Goal: Task Accomplishment & Management: Manage account settings

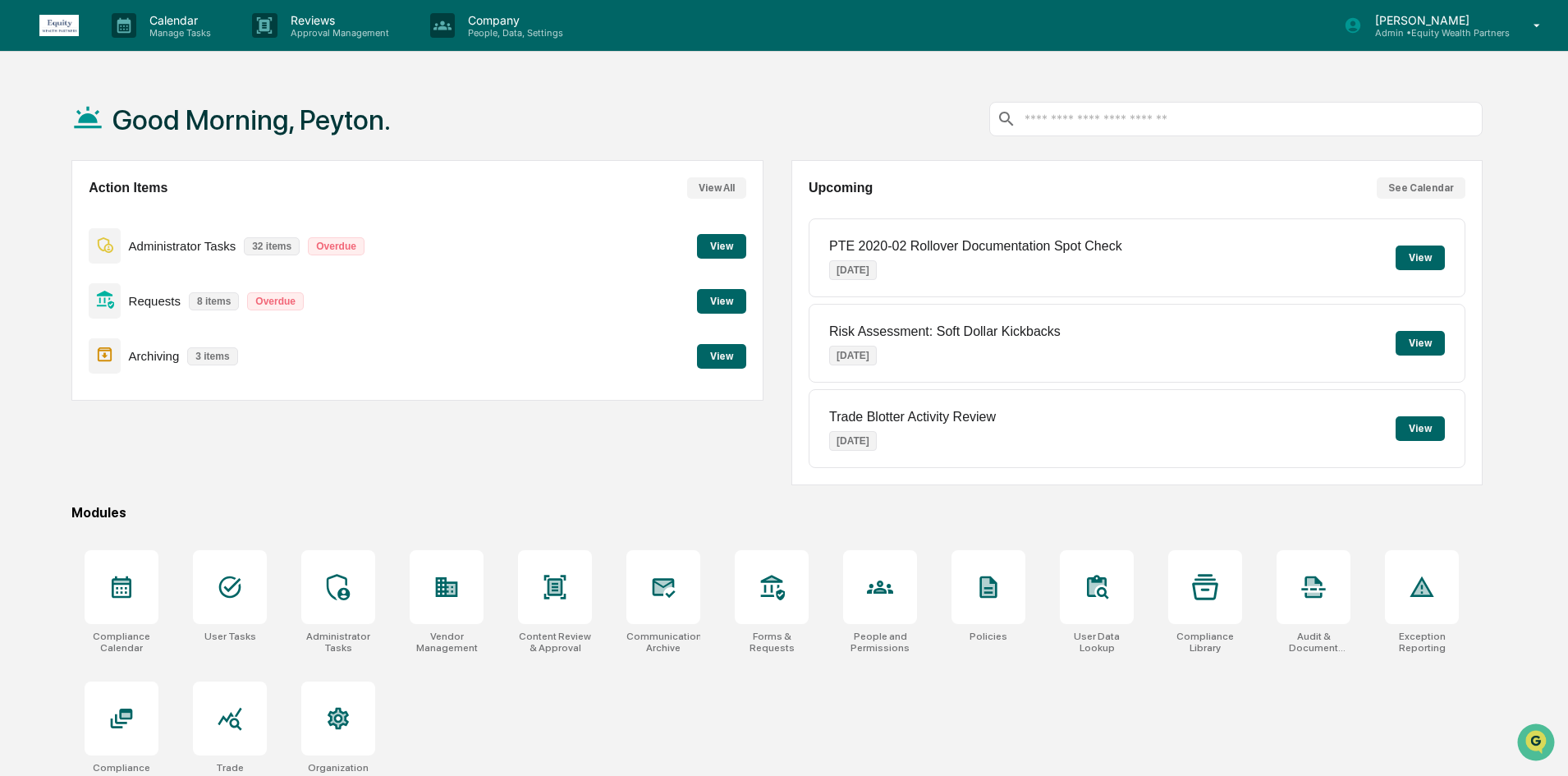
click at [1506, 31] on p "Admin • Equity Wealth Partners" at bounding box center [1435, 32] width 148 height 11
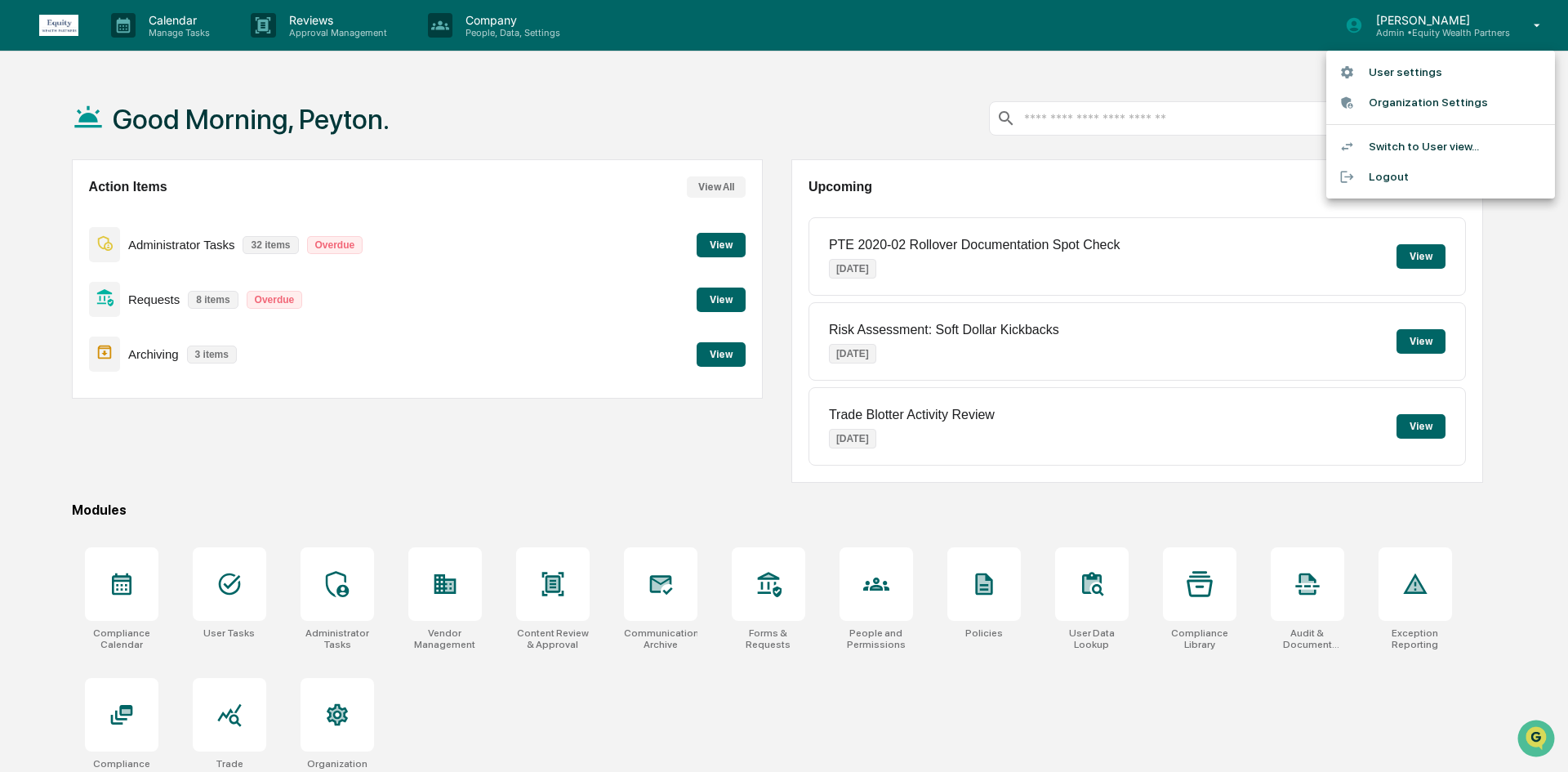
click at [712, 91] on div at bounding box center [784, 386] width 1568 height 772
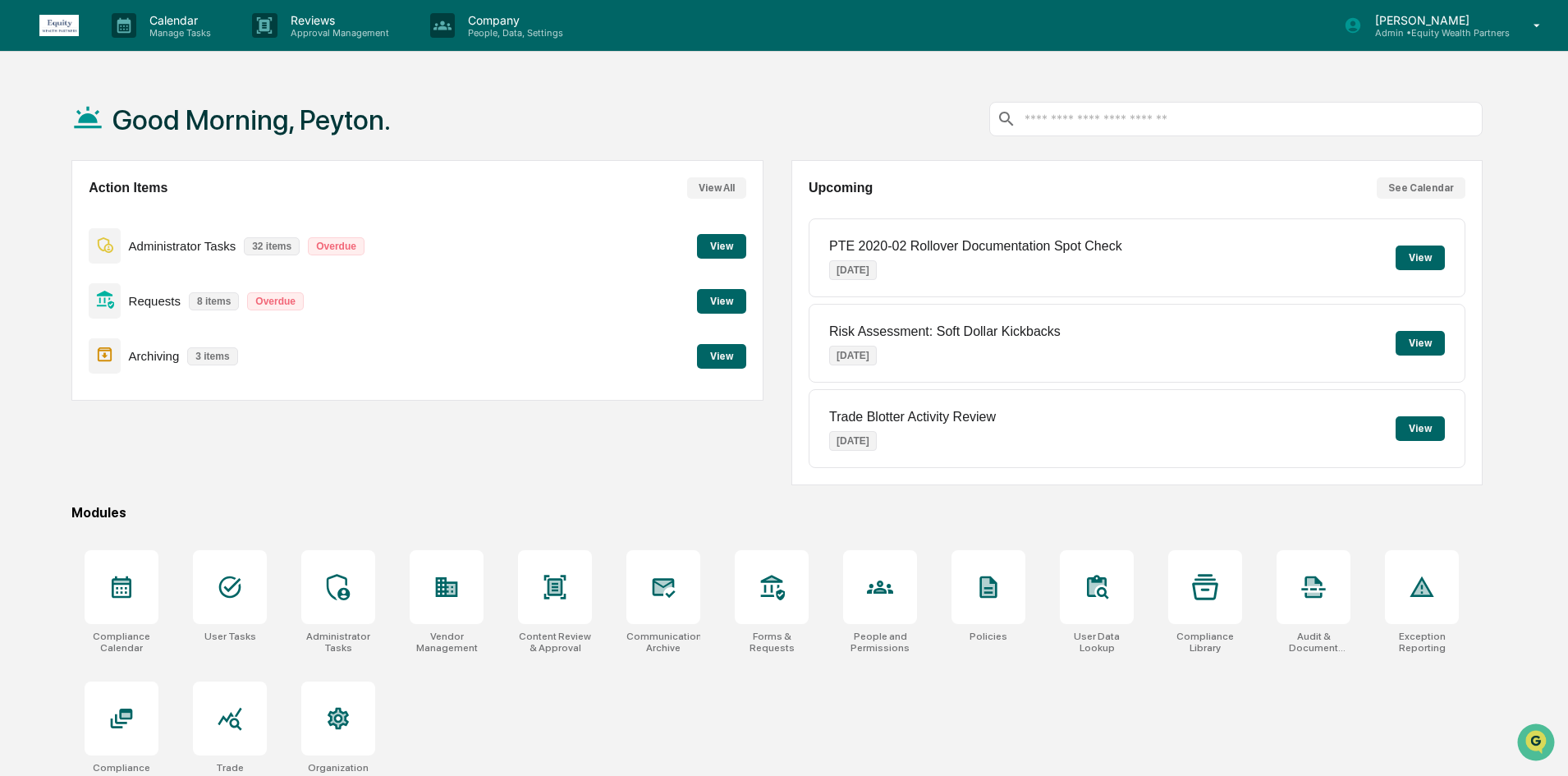
click at [721, 245] on button "View" at bounding box center [721, 246] width 50 height 25
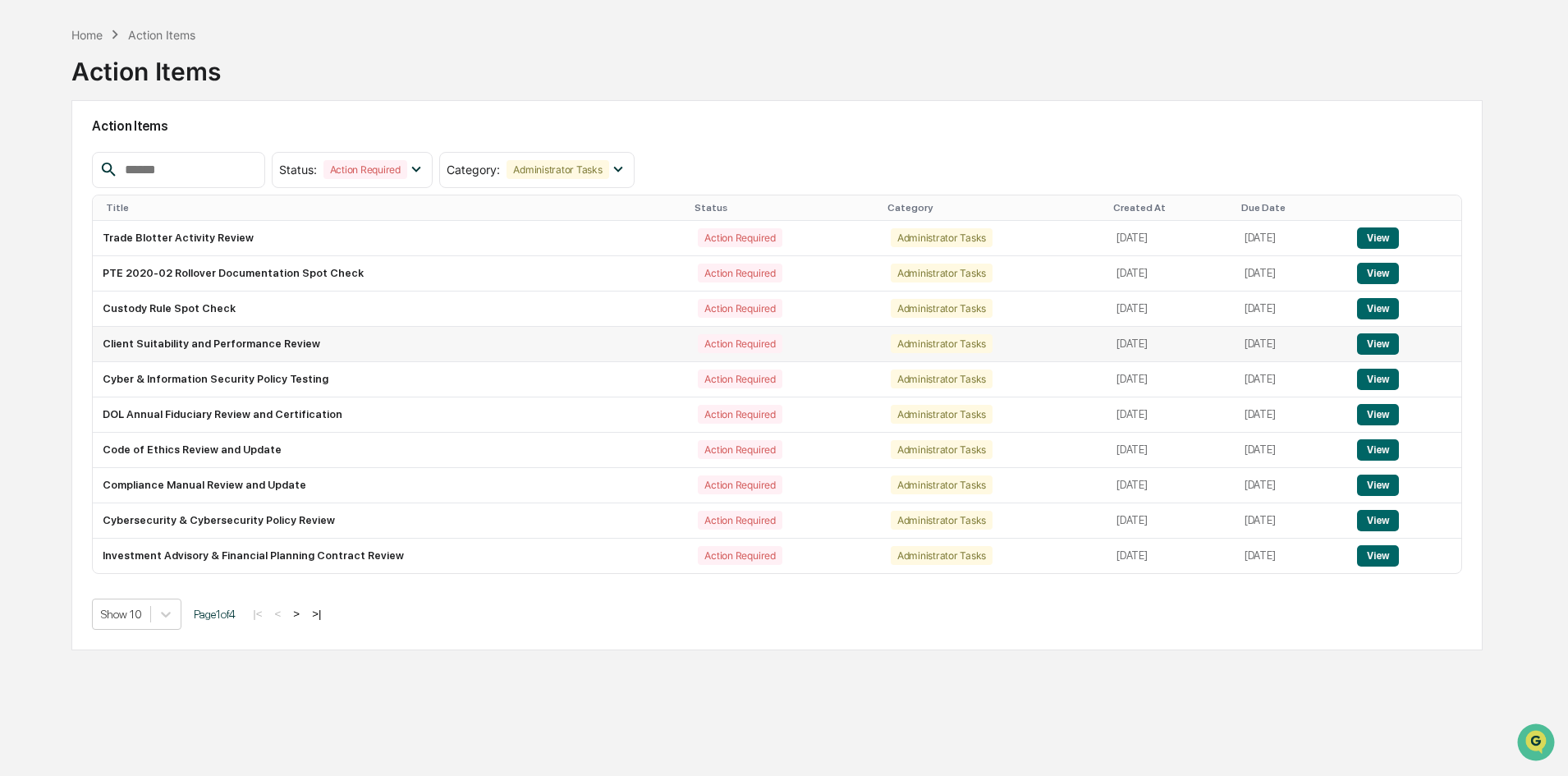
scroll to position [78, 0]
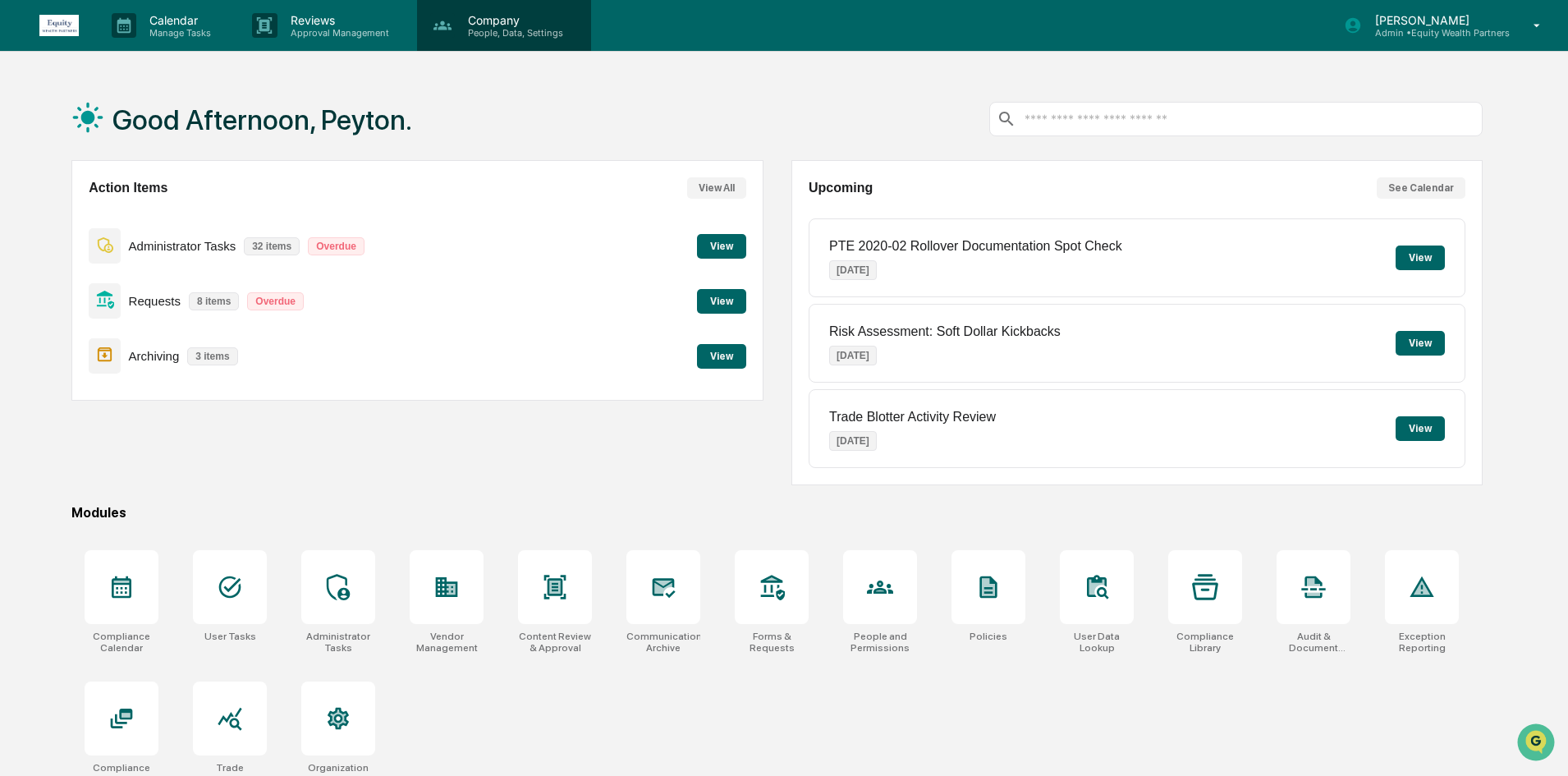
click at [513, 35] on p "People, Data, Settings" at bounding box center [513, 32] width 116 height 11
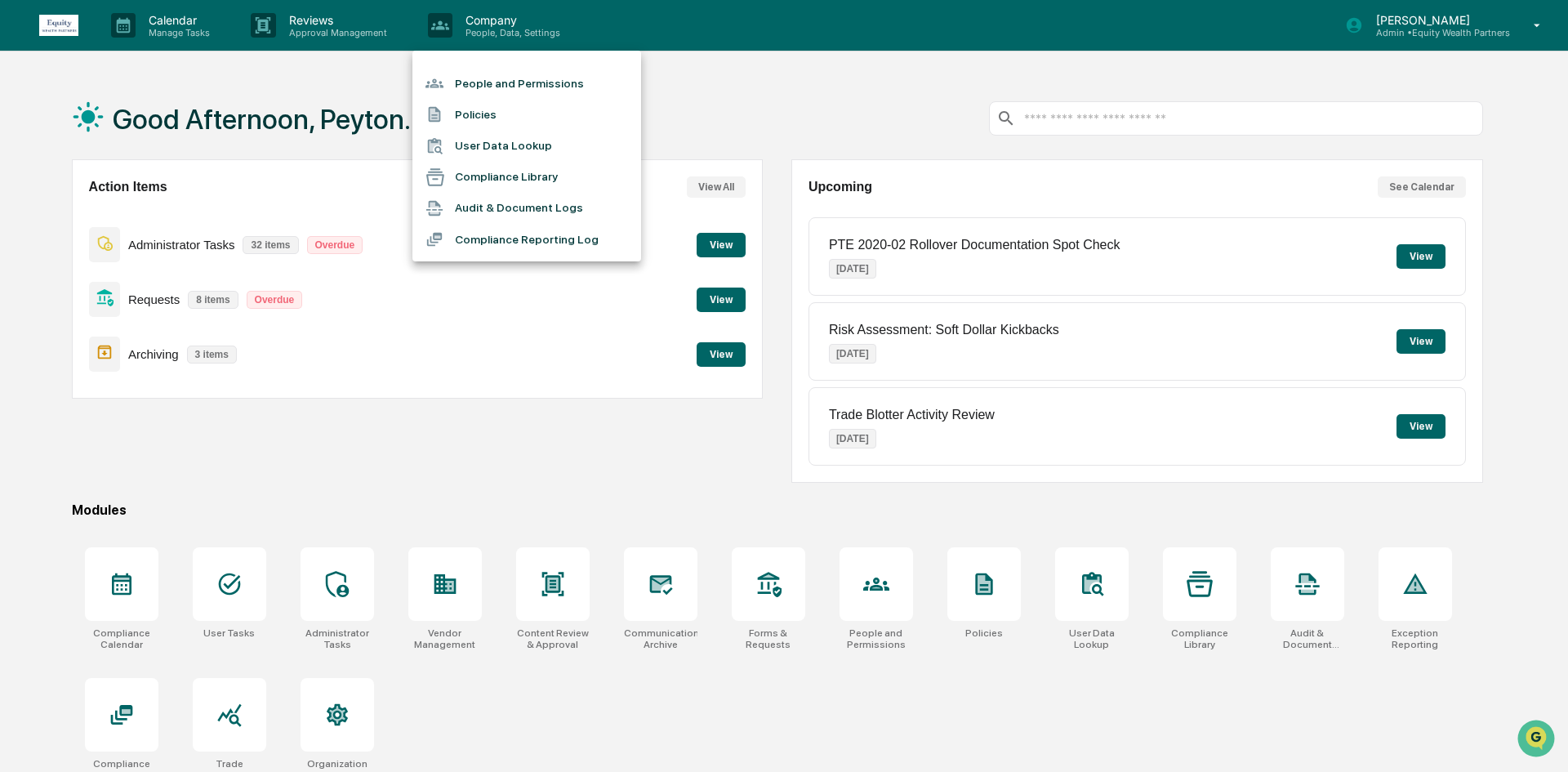
click at [173, 18] on div at bounding box center [784, 386] width 1568 height 772
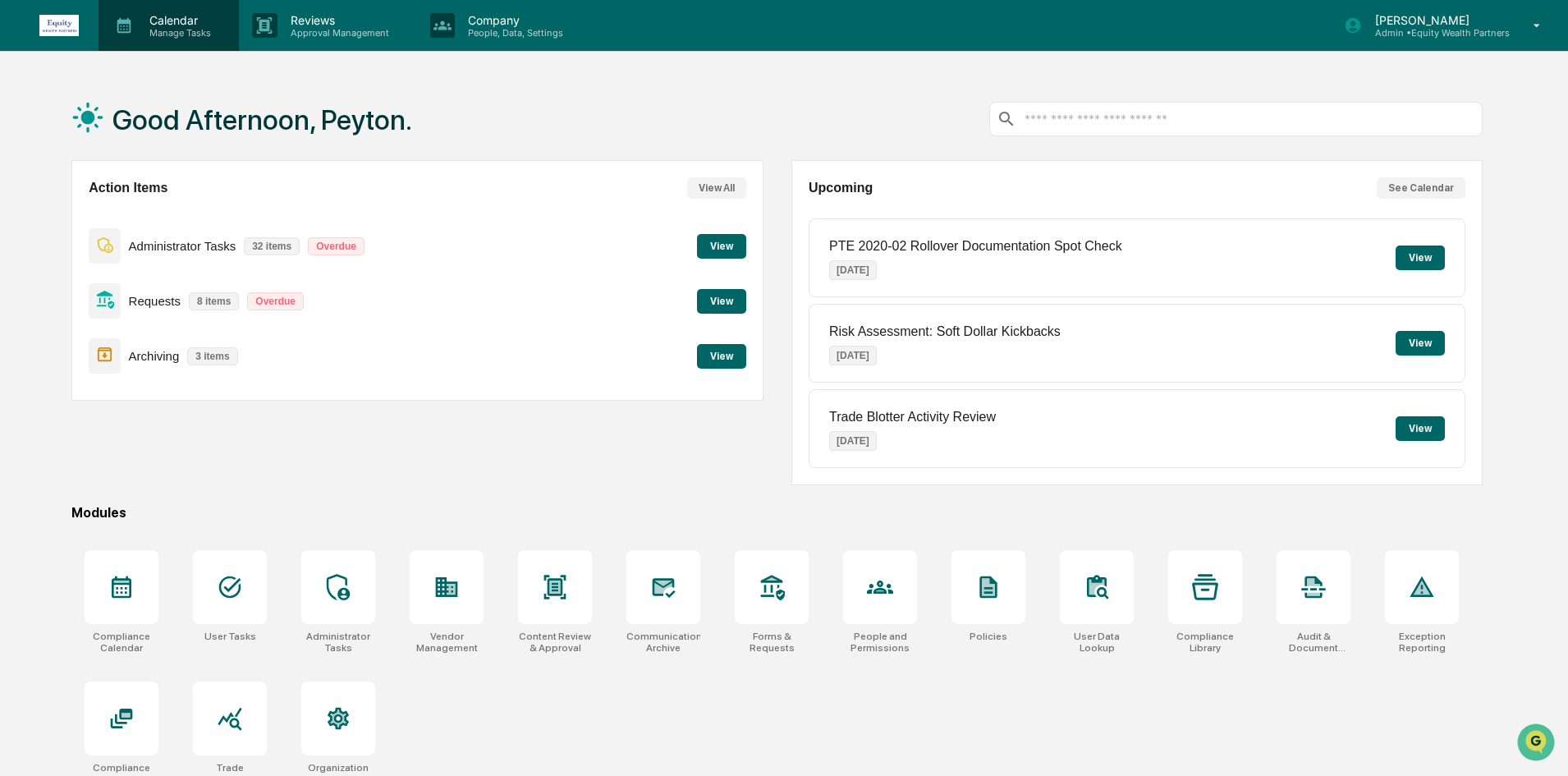
click at [161, 14] on p "Calendar" at bounding box center [177, 20] width 83 height 14
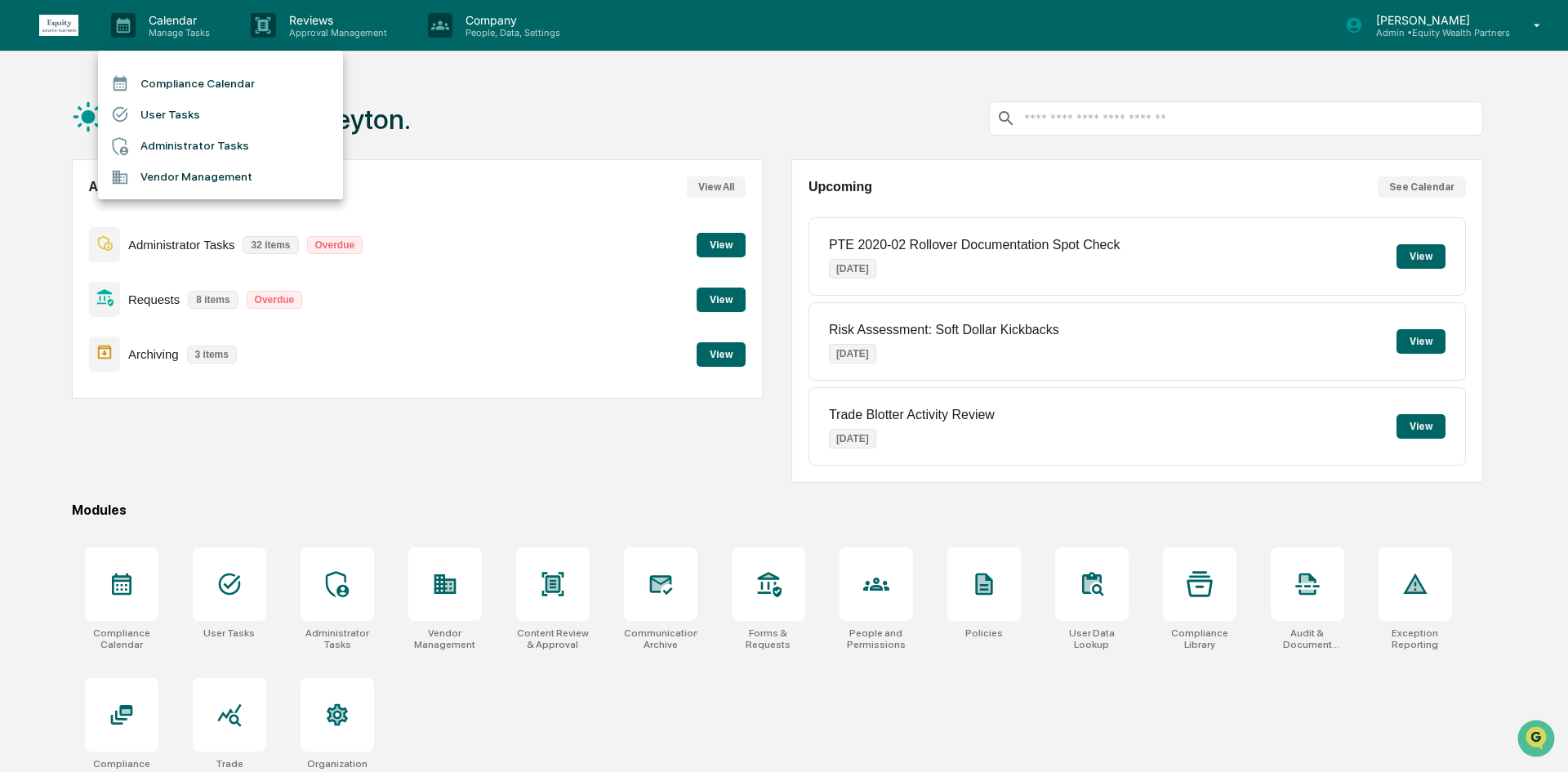
click at [185, 173] on li "Vendor Management" at bounding box center [220, 177] width 245 height 31
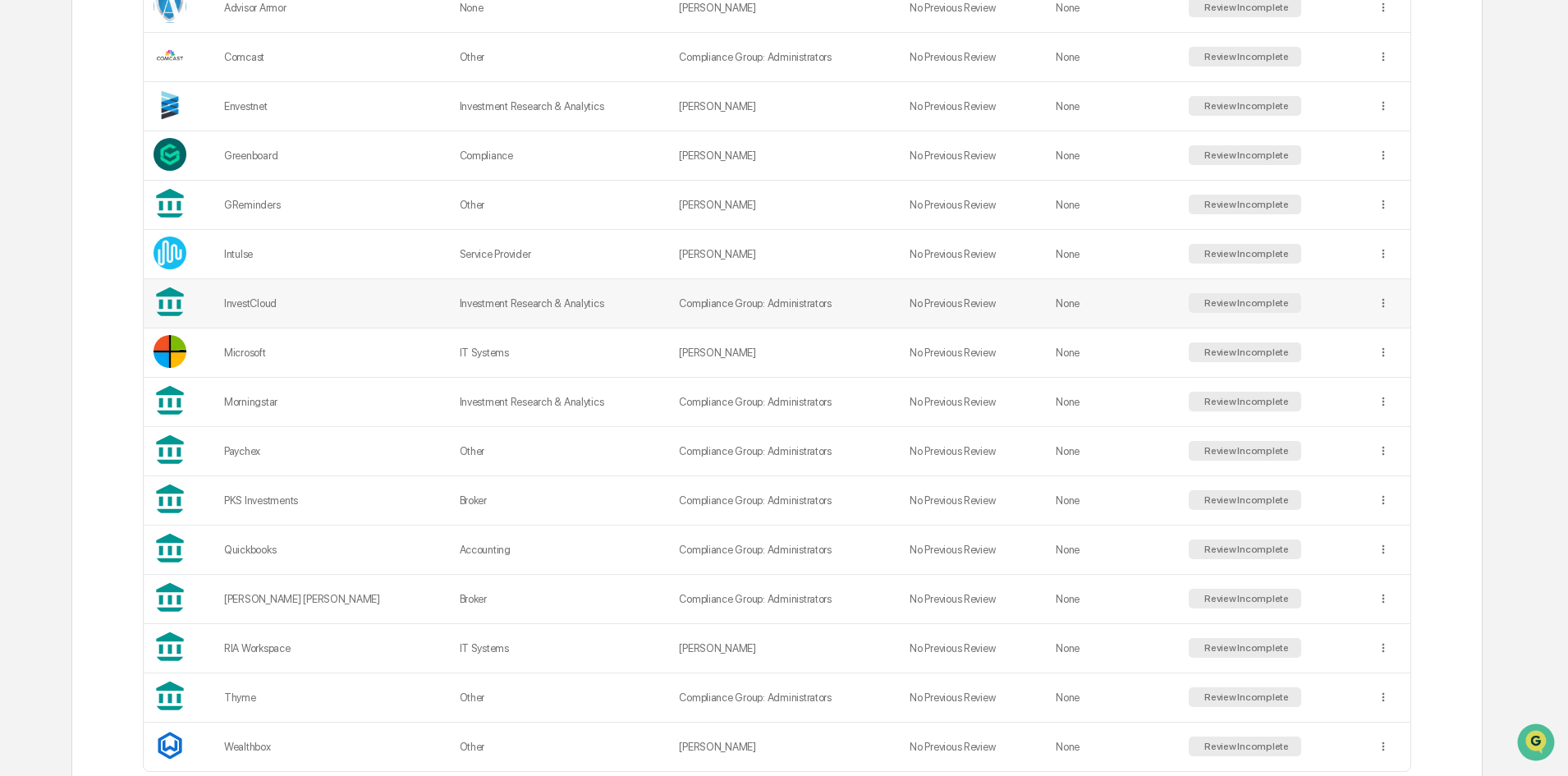
scroll to position [473, 0]
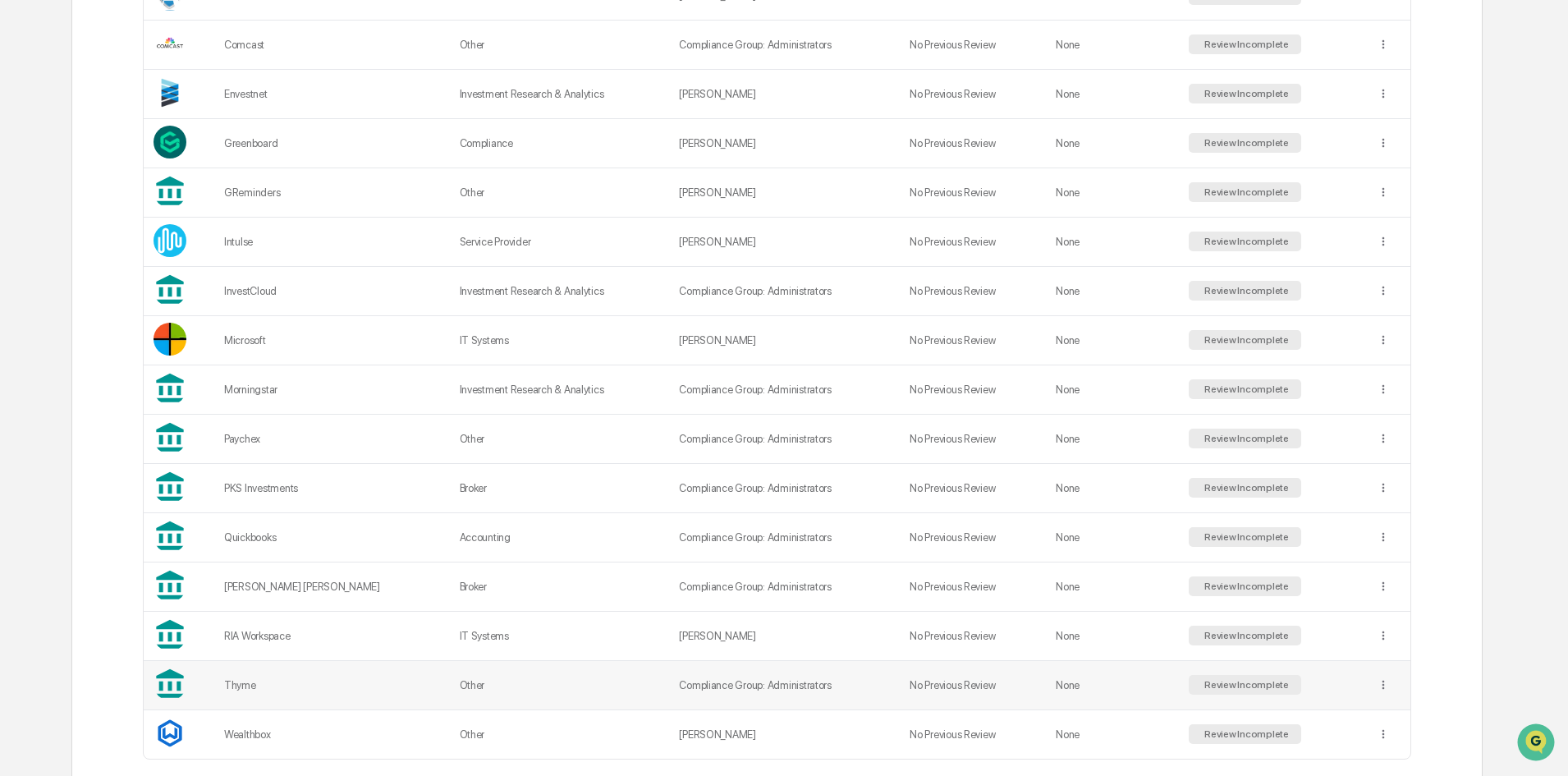
click at [494, 685] on td "Other" at bounding box center [559, 685] width 220 height 50
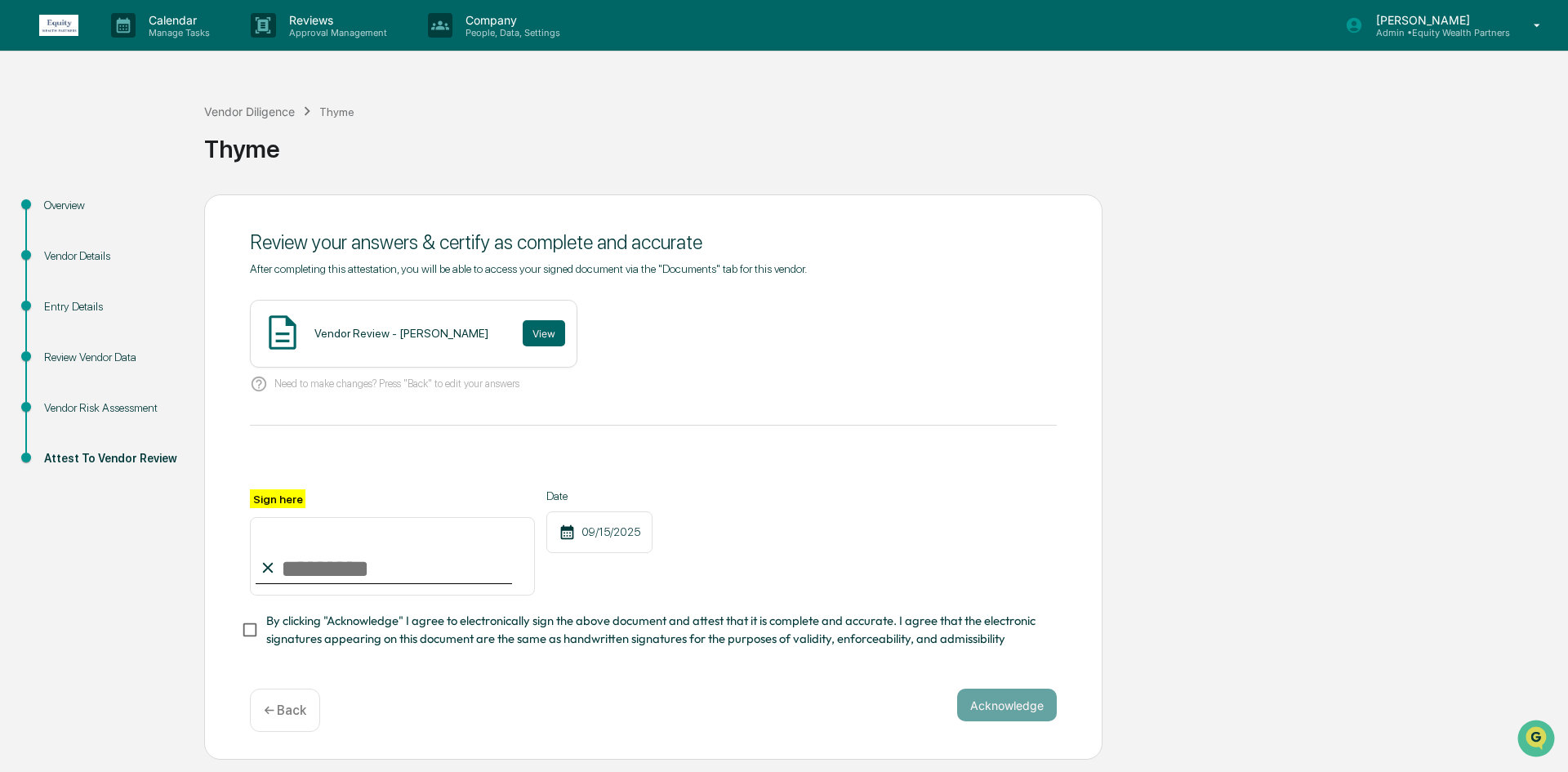
click at [89, 351] on div "Review Vendor Data" at bounding box center [111, 357] width 134 height 17
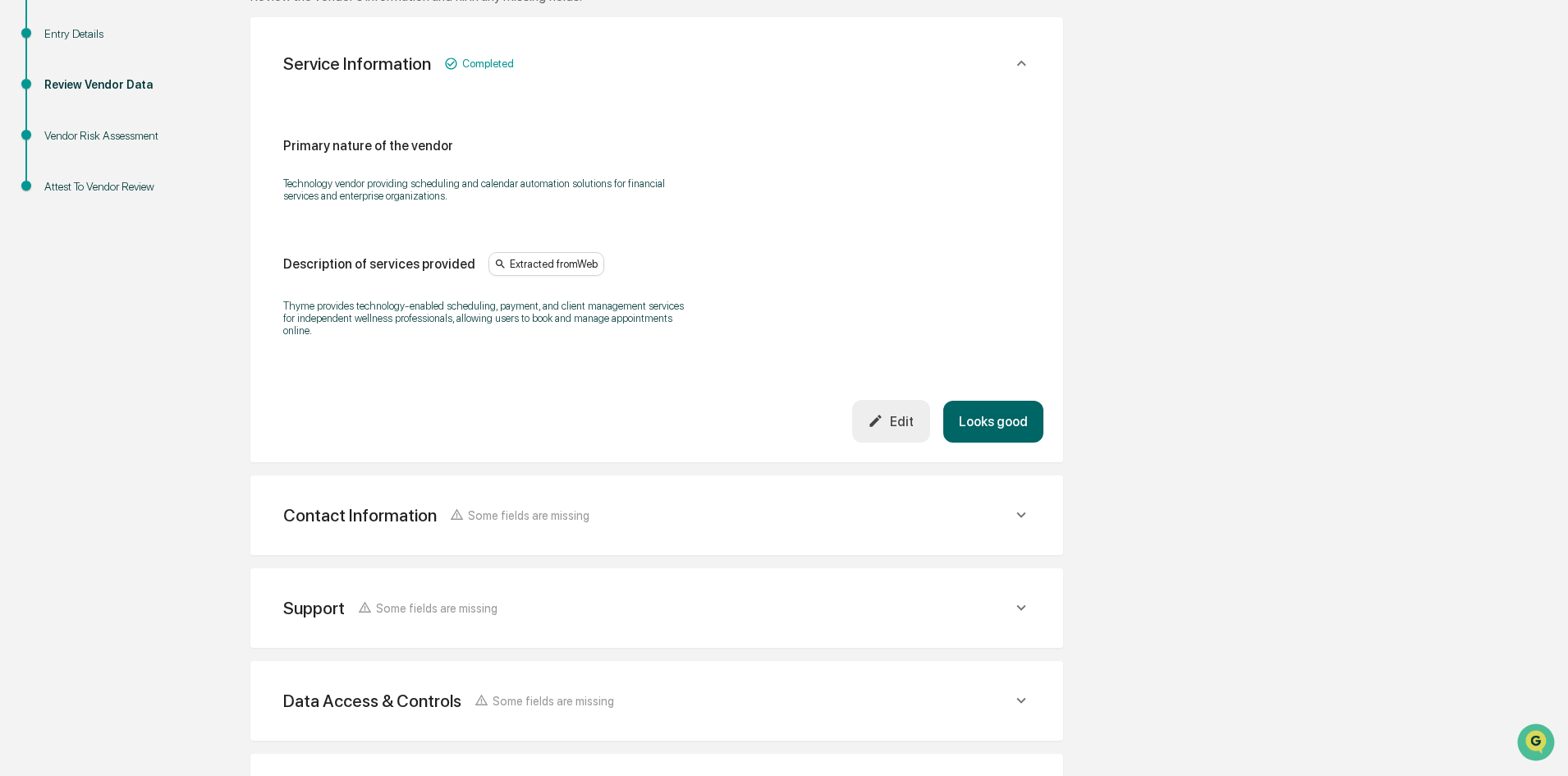
scroll to position [410, 0]
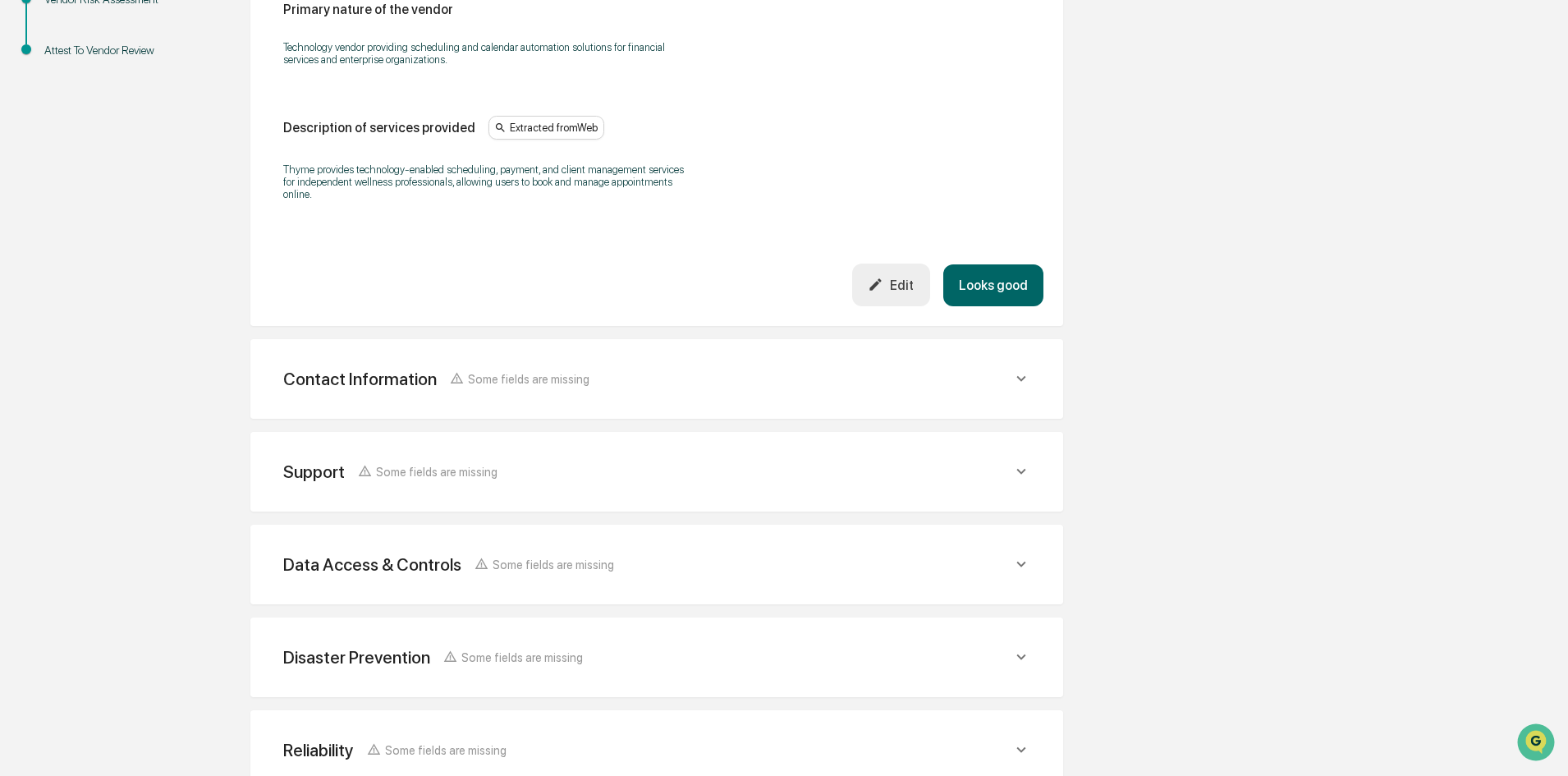
click at [578, 385] on div "Contact Information Some fields are missing" at bounding box center [647, 379] width 729 height 21
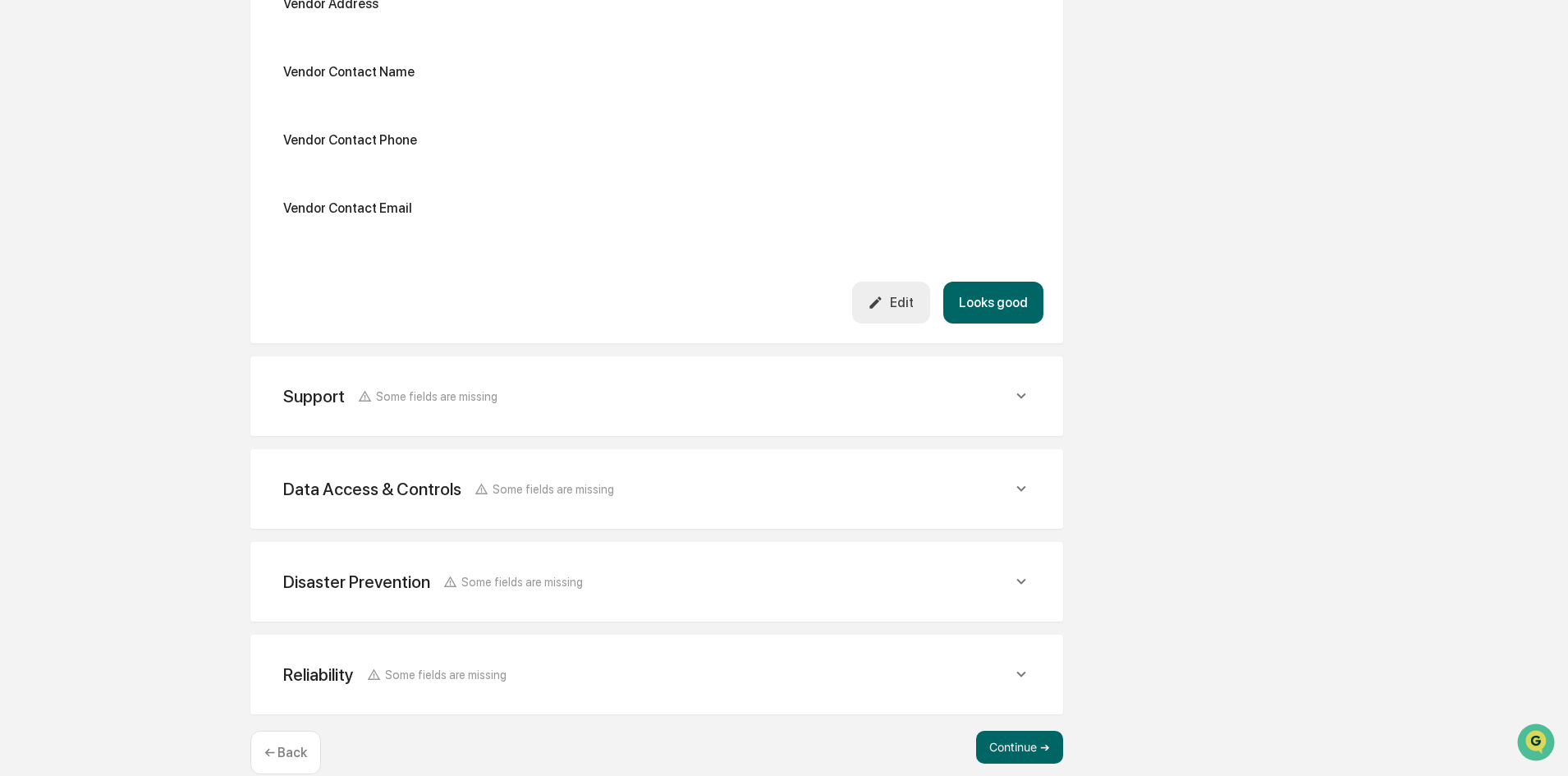
scroll to position [900, 0]
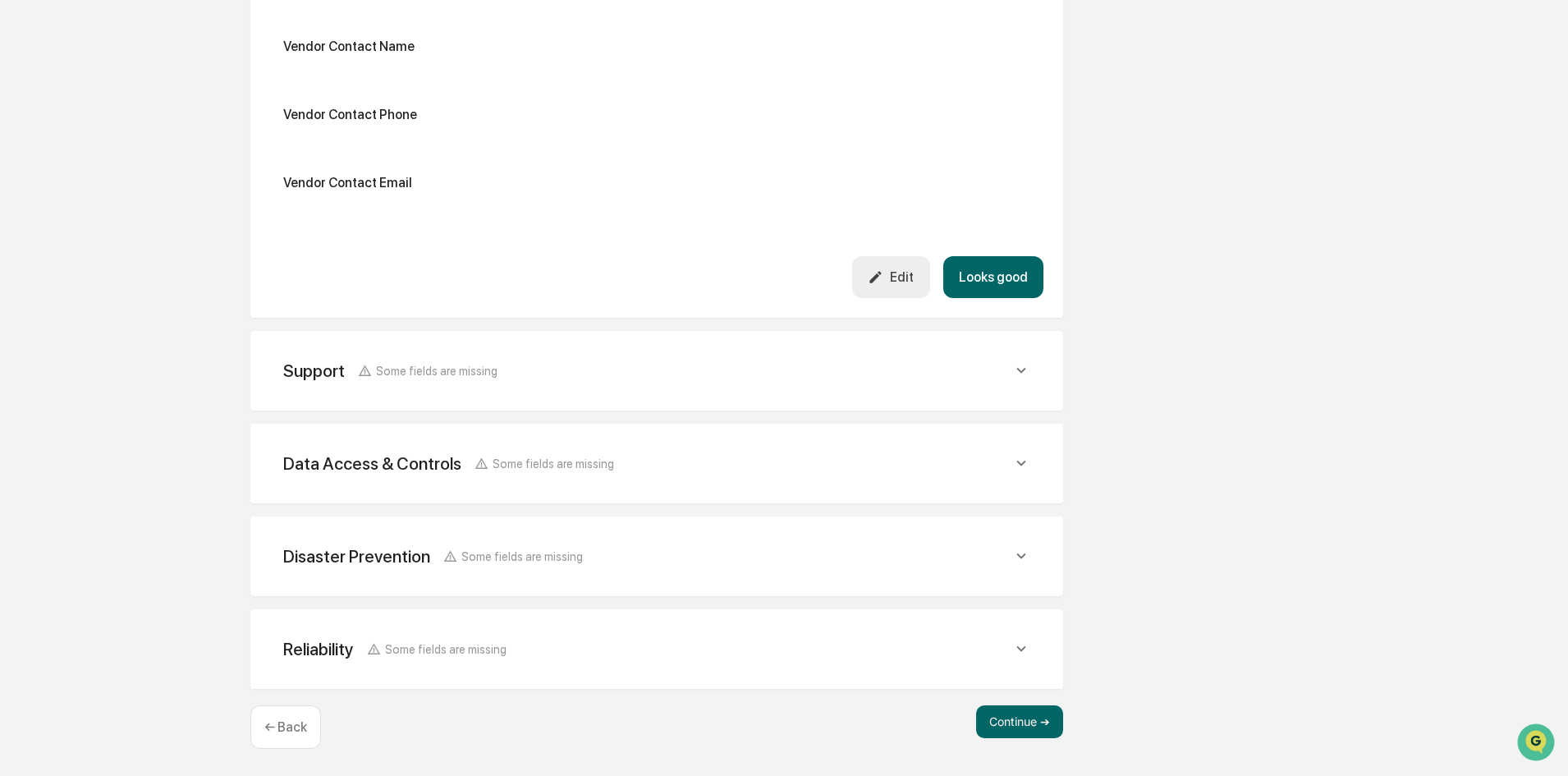
click at [426, 383] on div "Support Some fields are missing" at bounding box center [656, 370] width 773 height 40
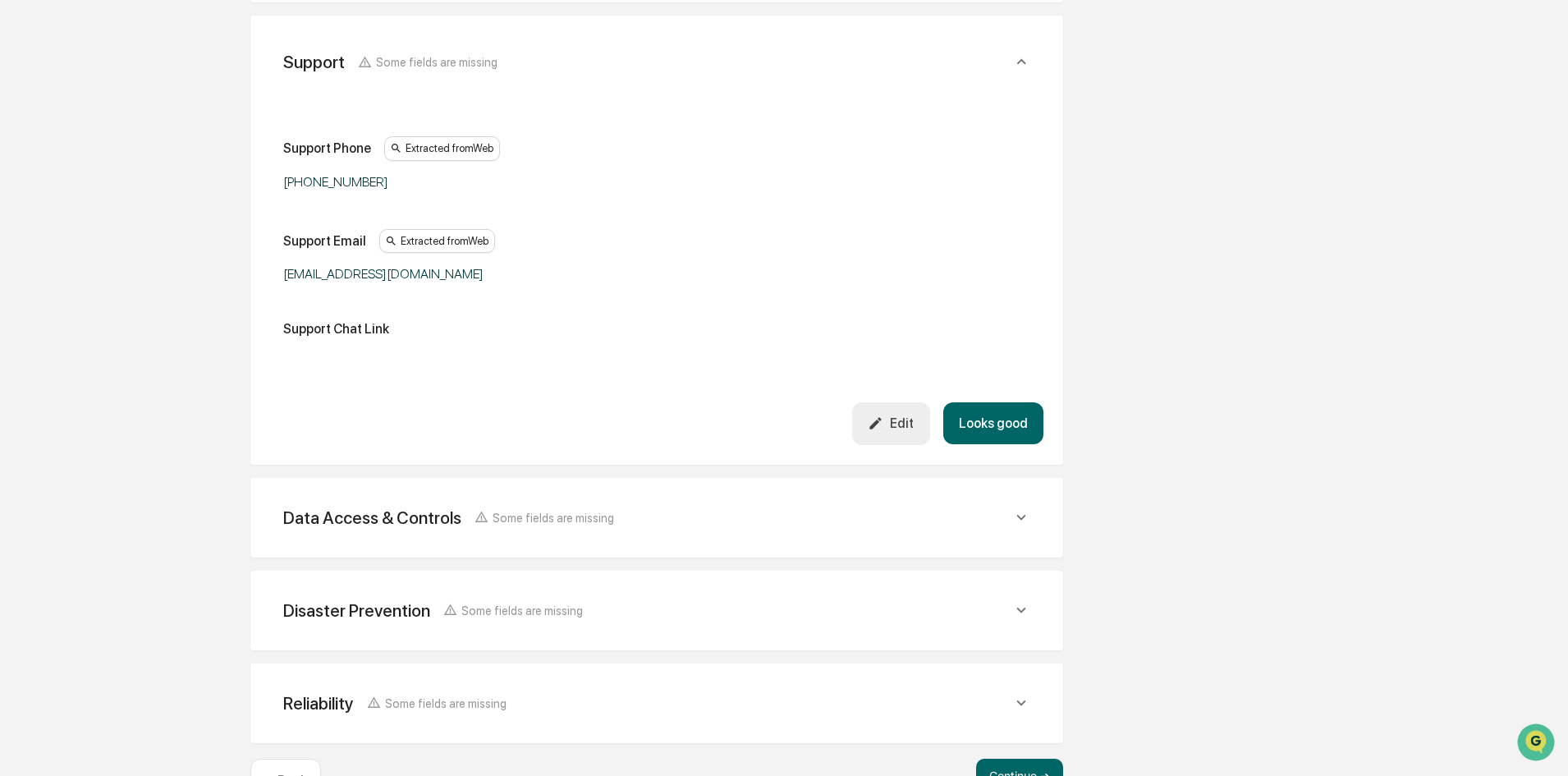
scroll to position [1228, 0]
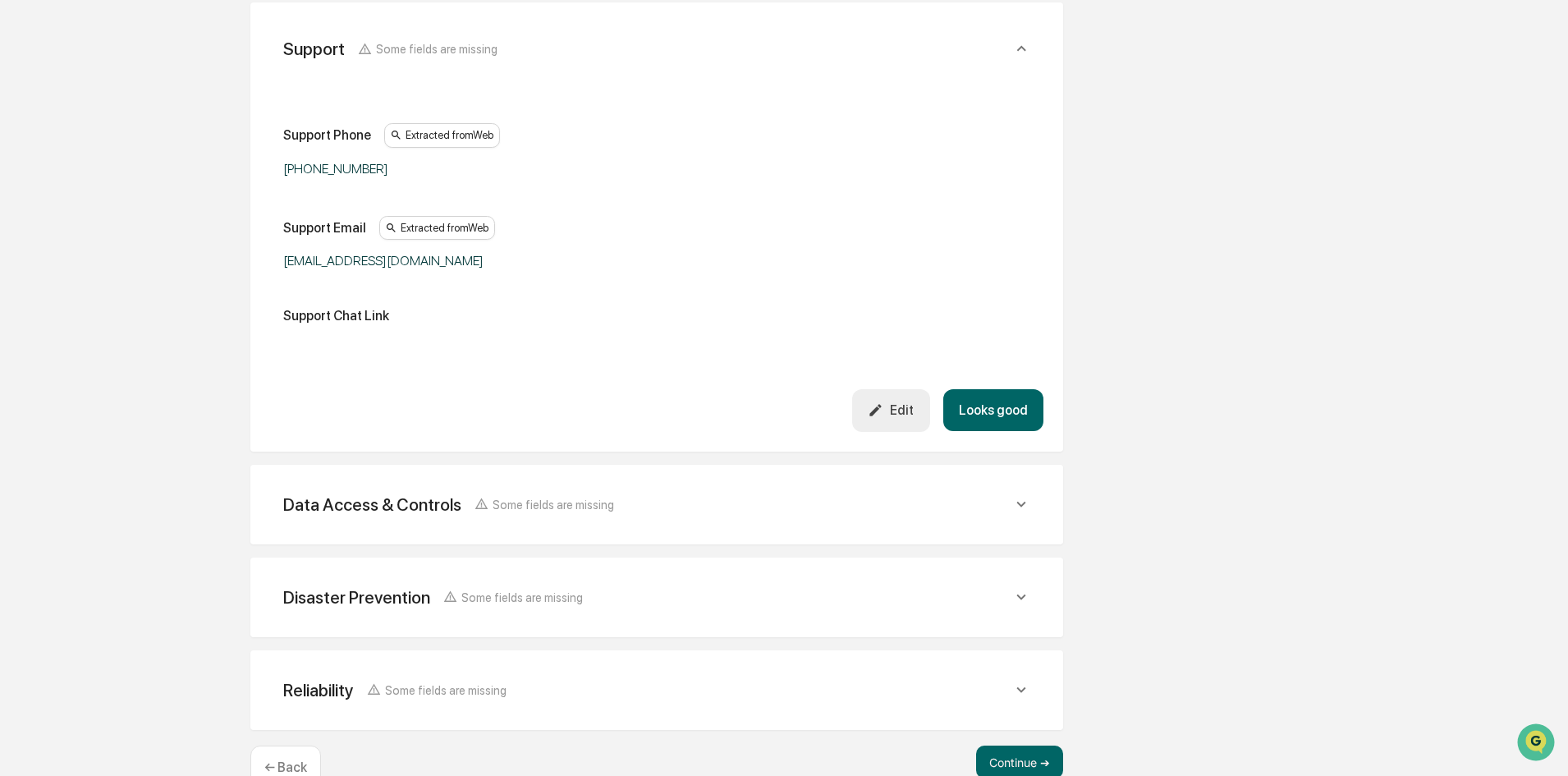
click at [363, 495] on div "Data Access & Controls" at bounding box center [372, 504] width 178 height 21
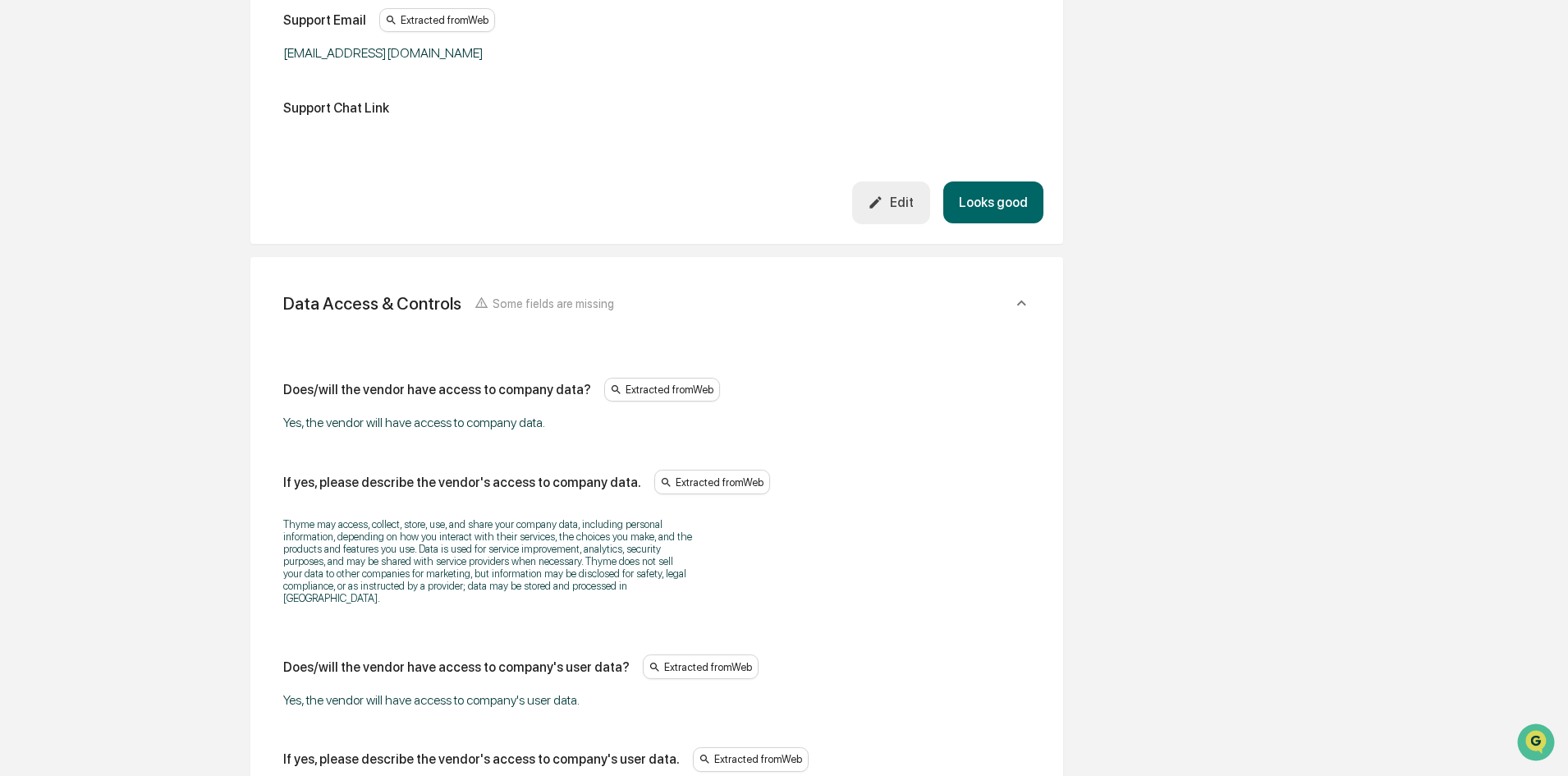
scroll to position [1474, 0]
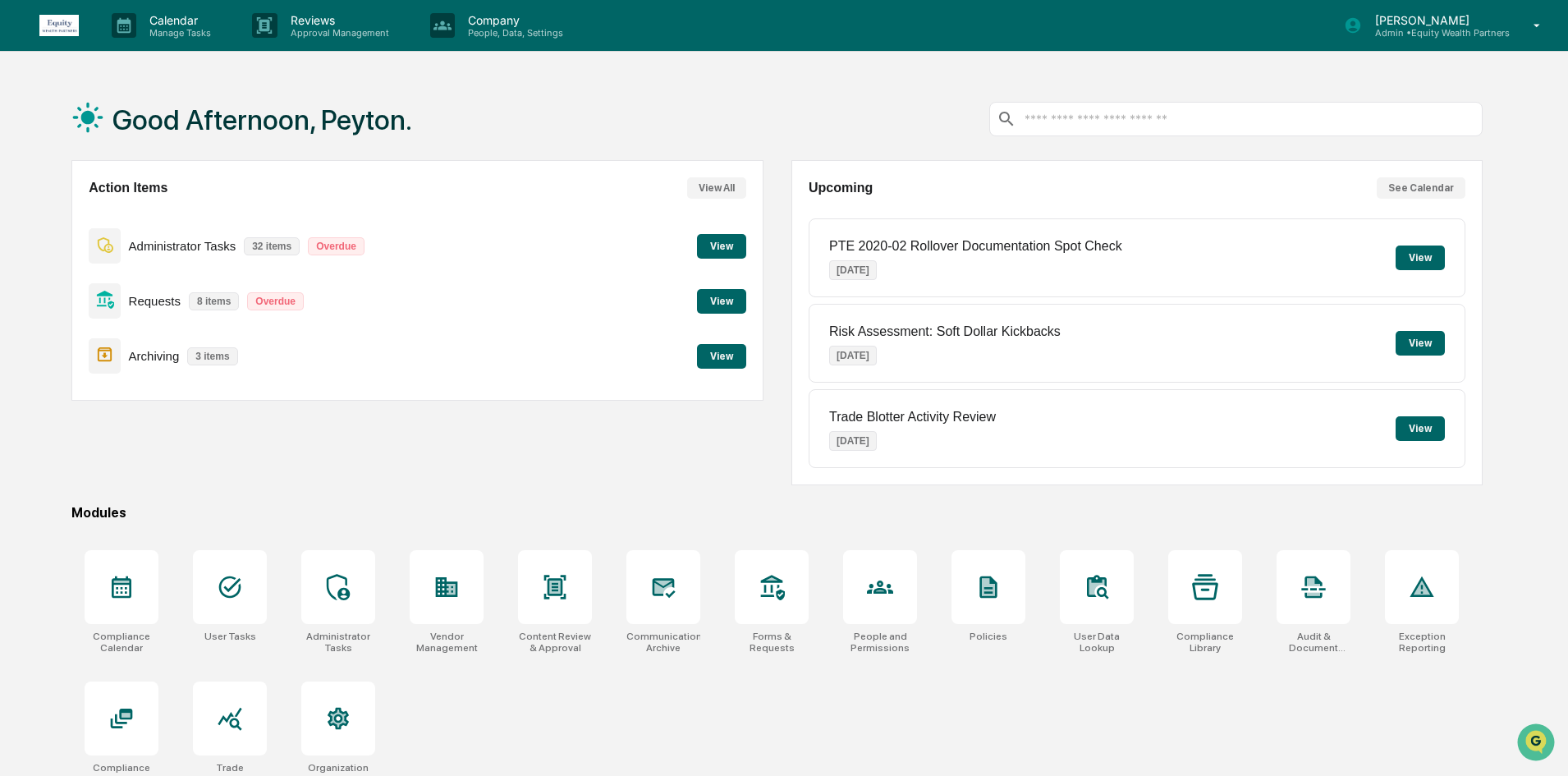
click at [731, 292] on button "View" at bounding box center [721, 301] width 50 height 25
click at [722, 260] on div "Administrator Tasks 32 items Overdue View" at bounding box center [417, 245] width 656 height 55
click at [725, 244] on button "View" at bounding box center [721, 246] width 50 height 25
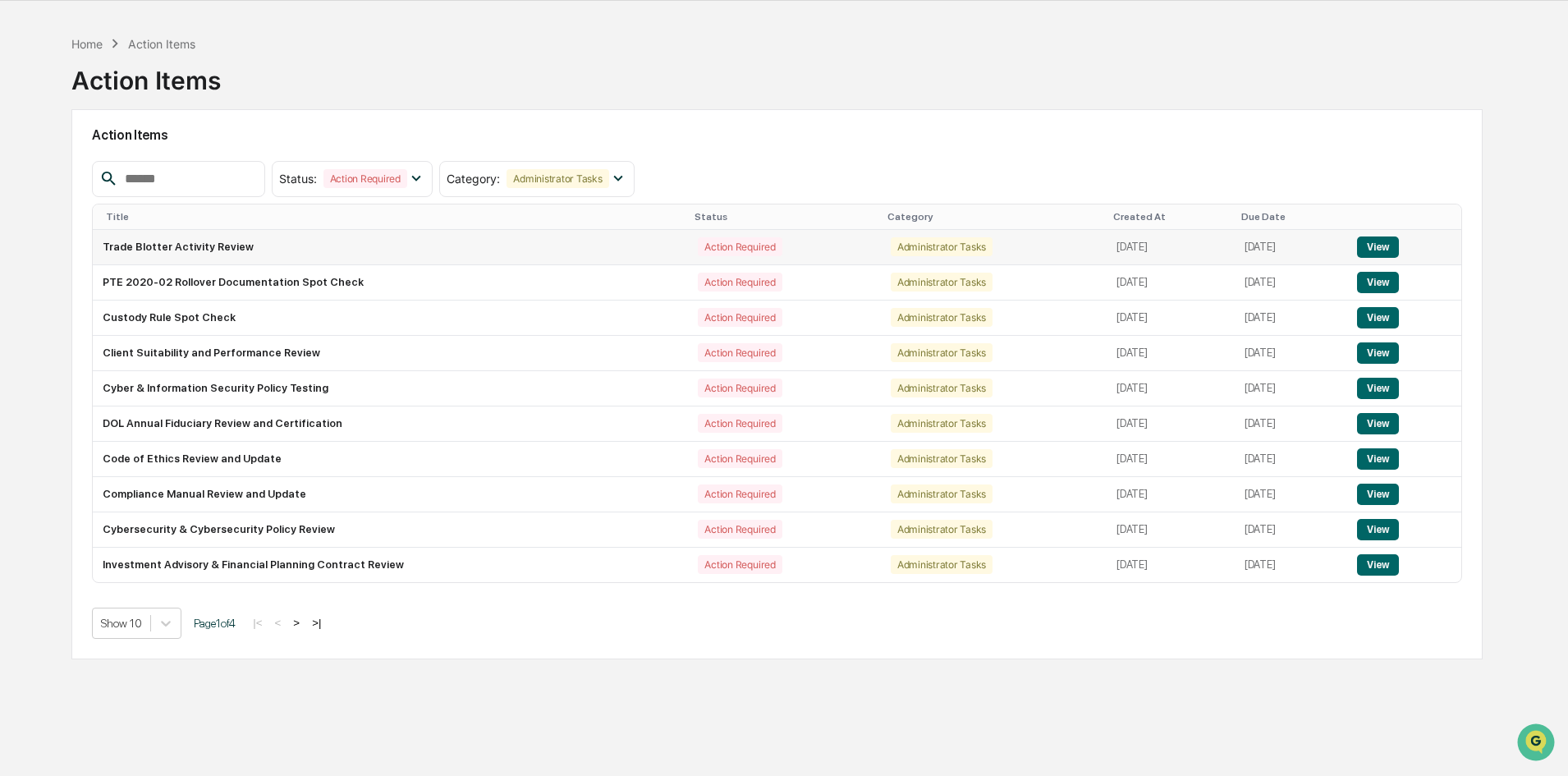
scroll to position [78, 0]
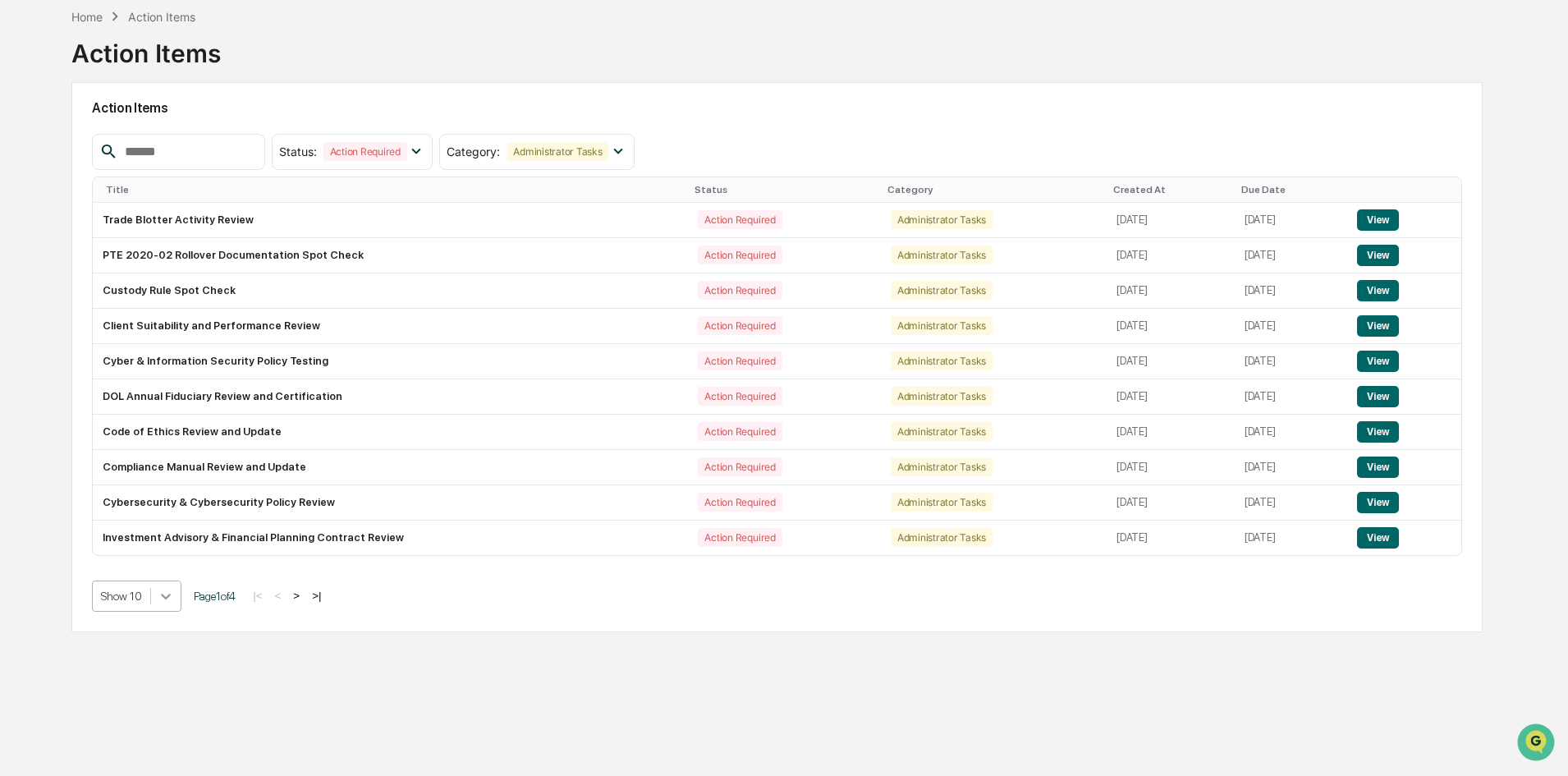
click at [158, 592] on icon at bounding box center [165, 596] width 16 height 16
click at [130, 714] on div "Show 50" at bounding box center [137, 713] width 90 height 26
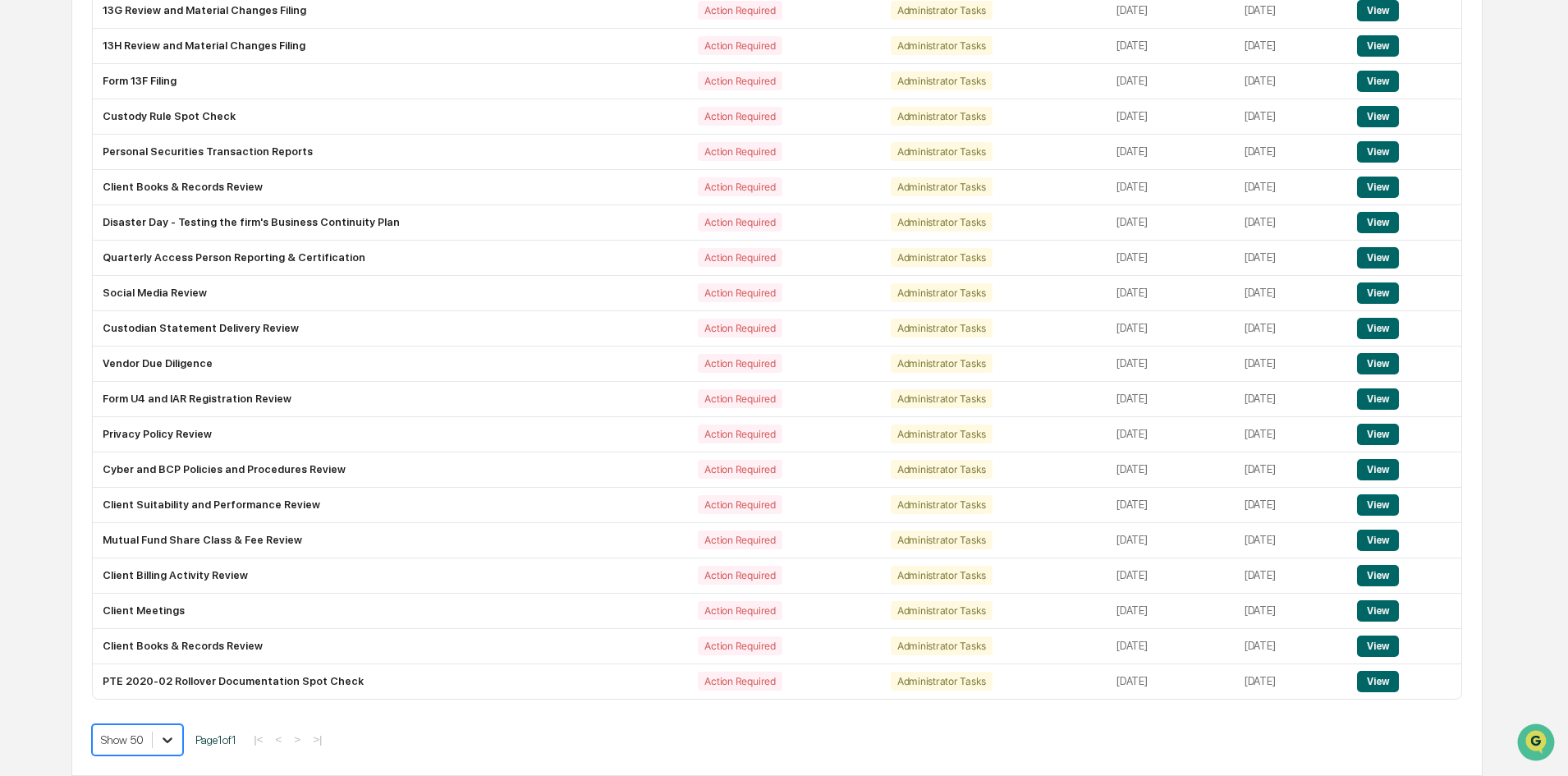
scroll to position [835, 0]
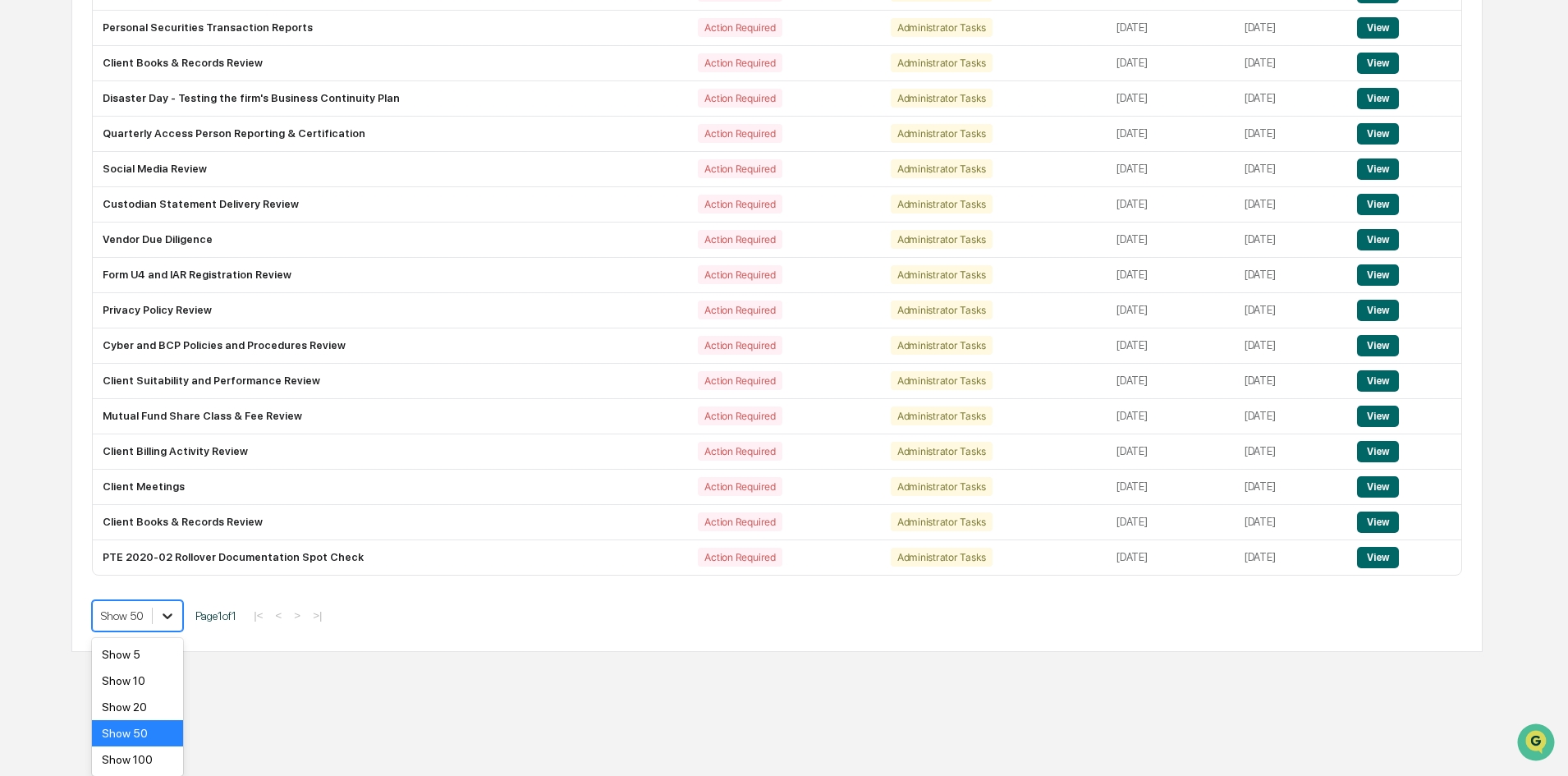
click at [144, 750] on div "Show 100" at bounding box center [138, 759] width 91 height 26
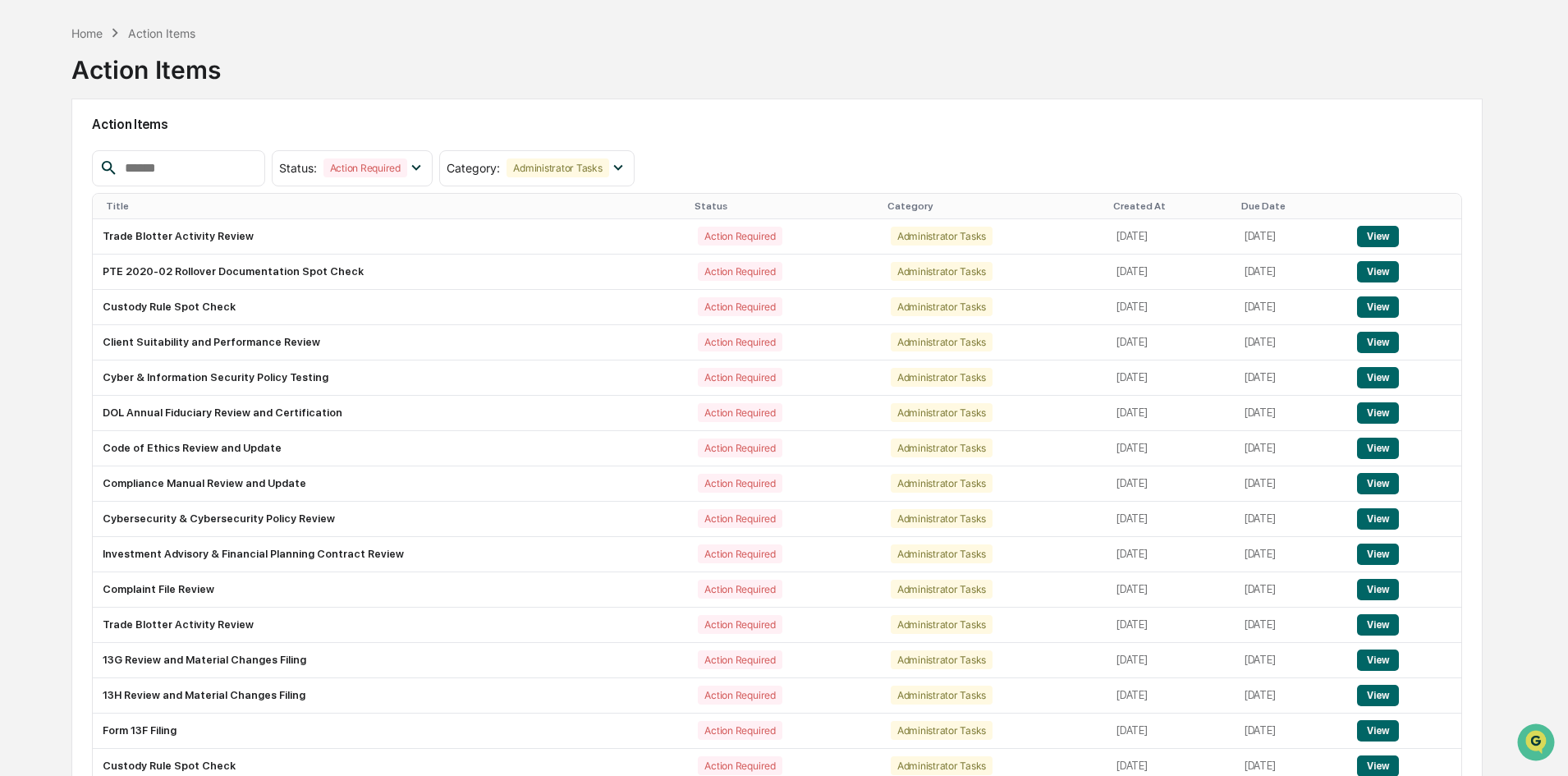
scroll to position [164, 0]
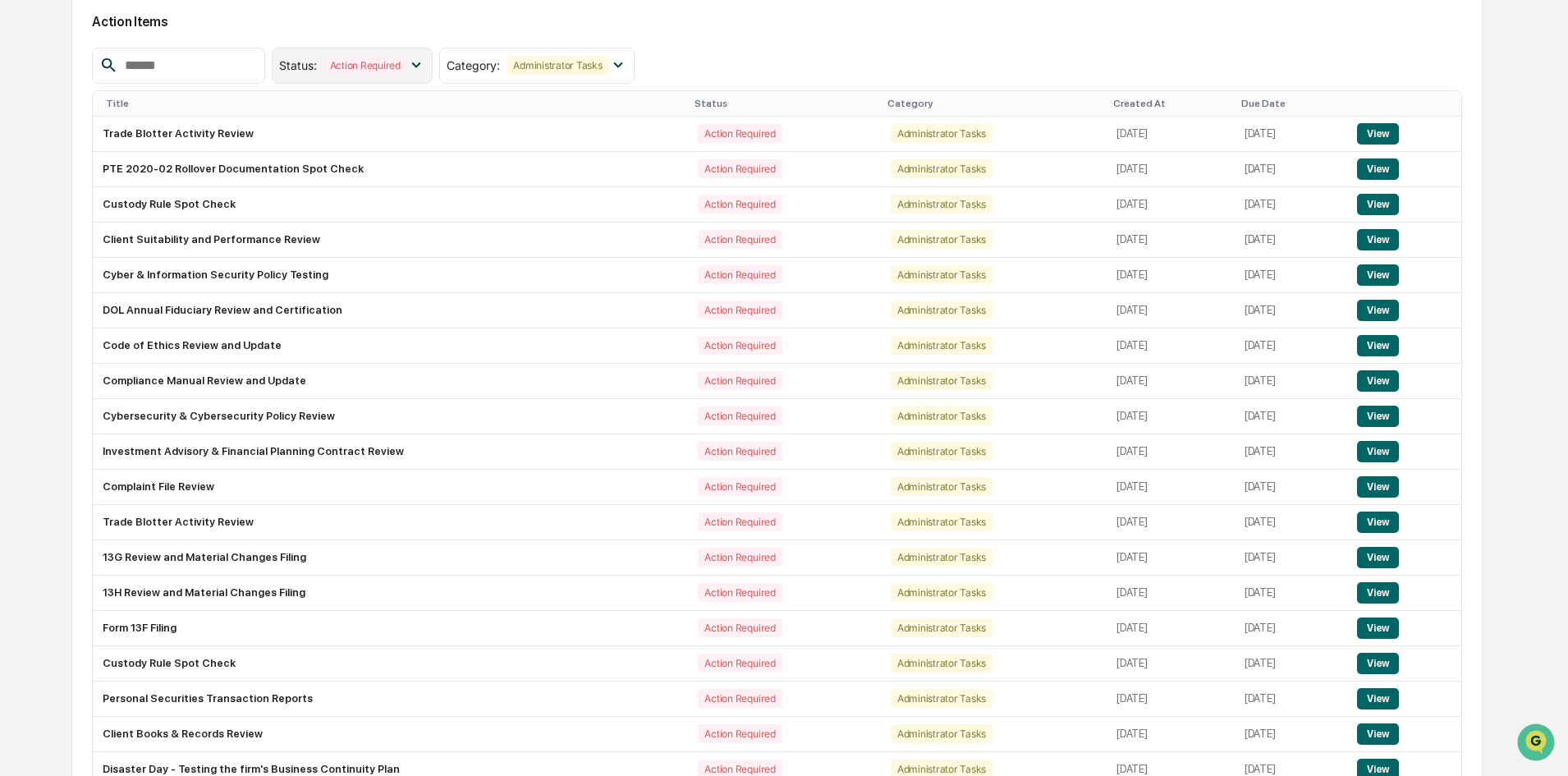
click at [423, 50] on div "Status : Action Required" at bounding box center [352, 66] width 161 height 36
click at [301, 109] on div at bounding box center [292, 104] width 15 height 15
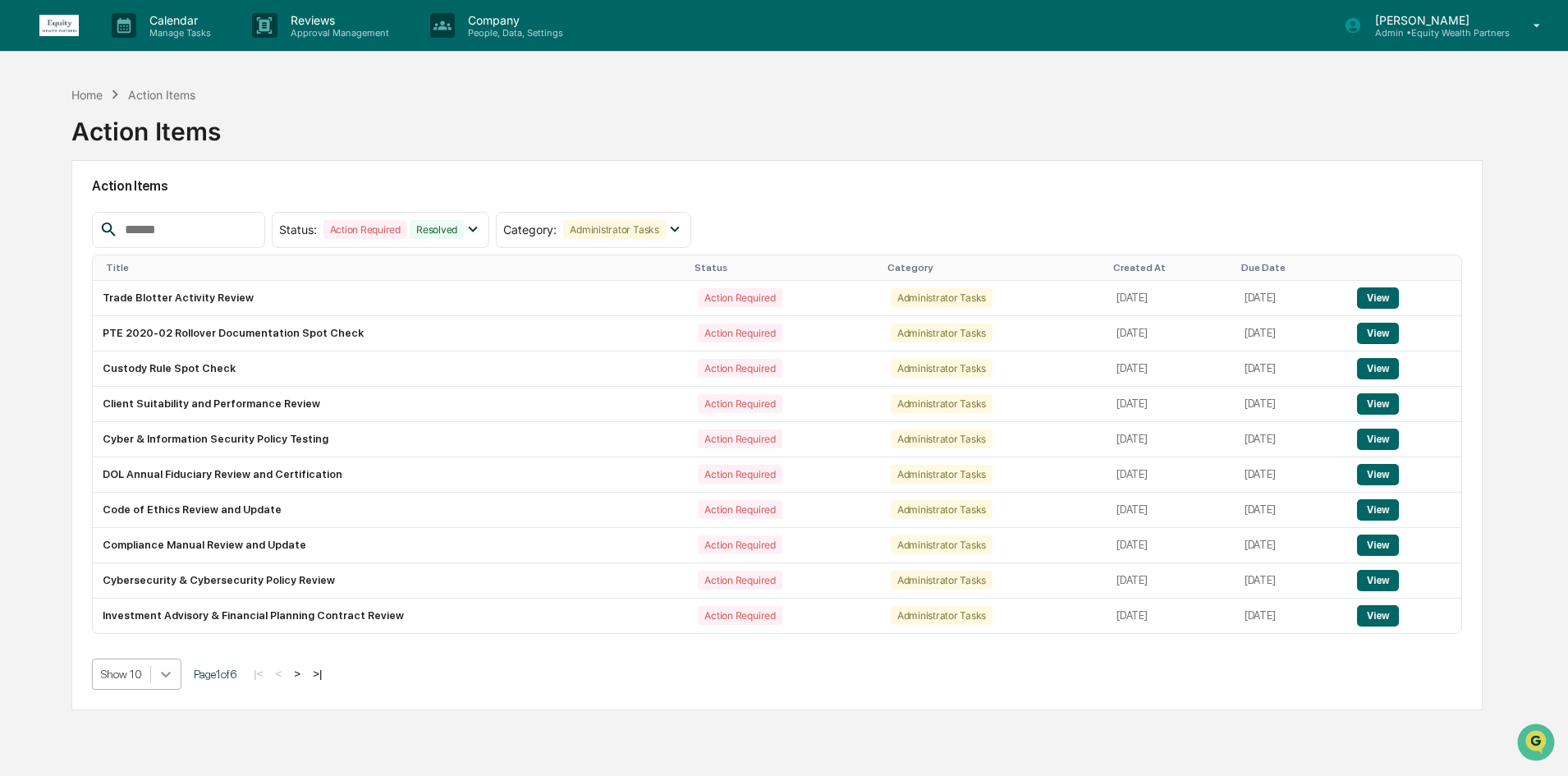
click at [170, 675] on body "Calendar Manage Tasks Reviews Approval Management Company People, Data, Setting…" at bounding box center [784, 426] width 1568 height 854
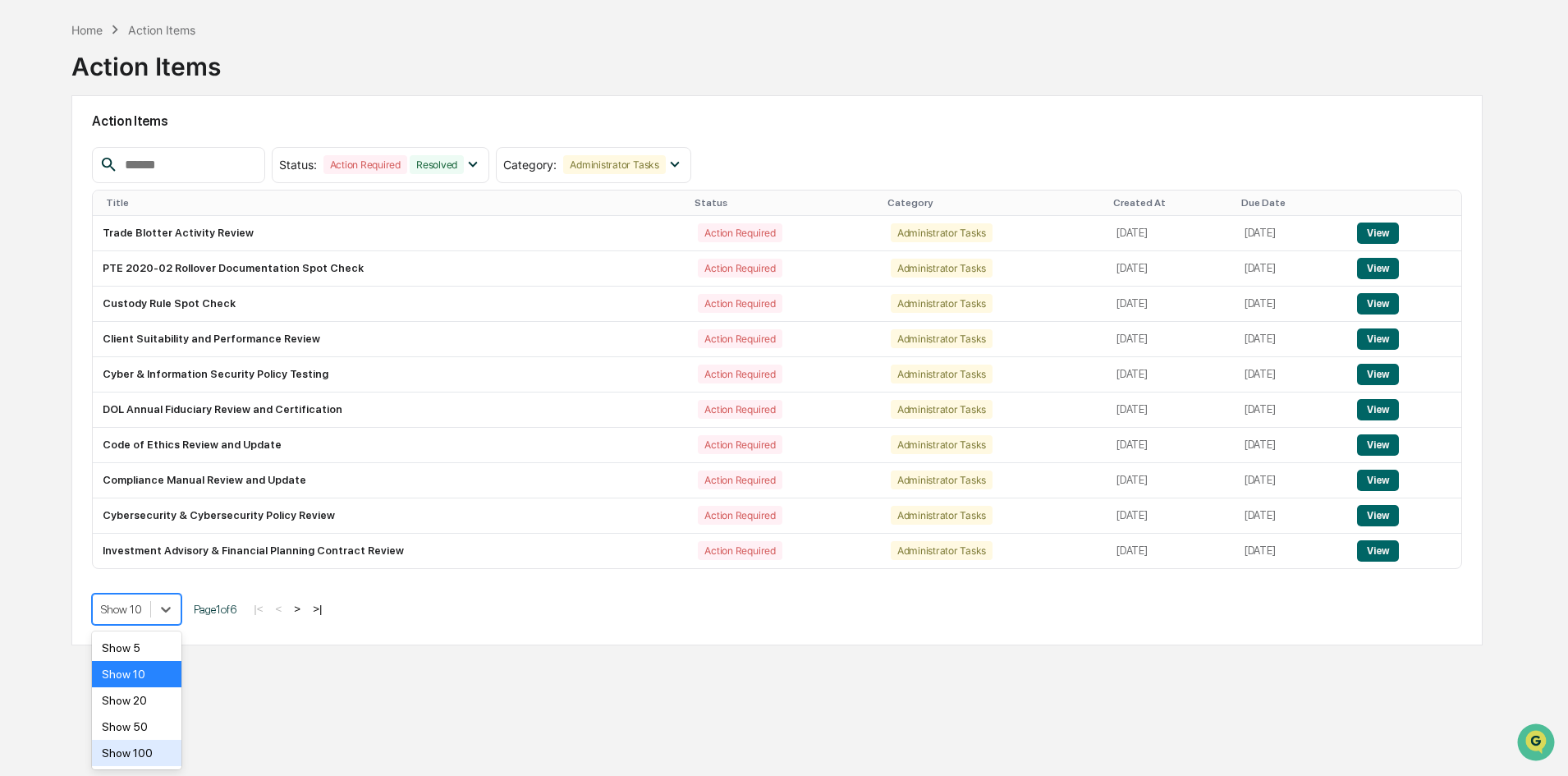
click at [165, 756] on div "Show 100" at bounding box center [137, 752] width 90 height 26
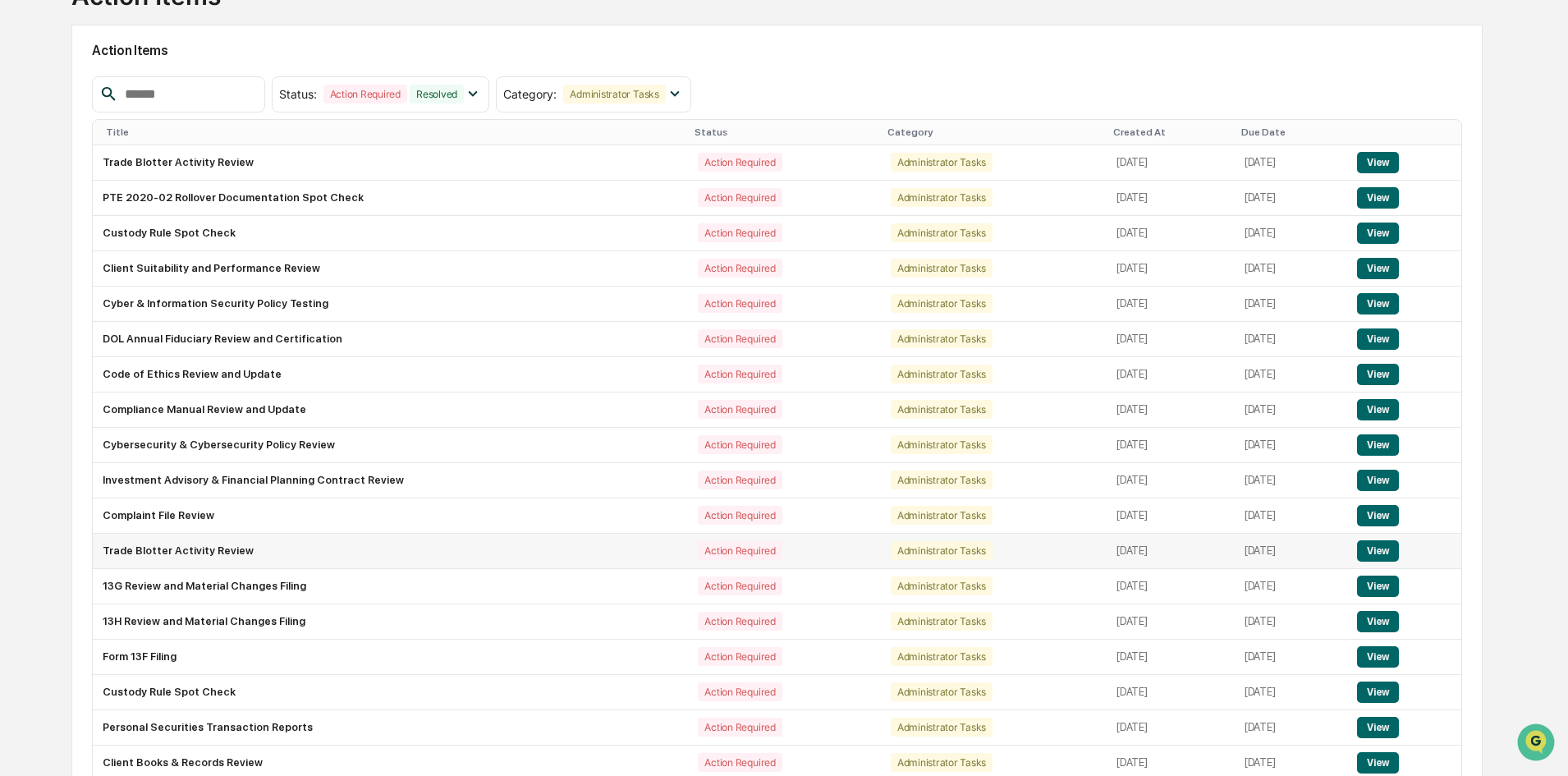
scroll to position [164, 0]
